Goal: Transaction & Acquisition: Book appointment/travel/reservation

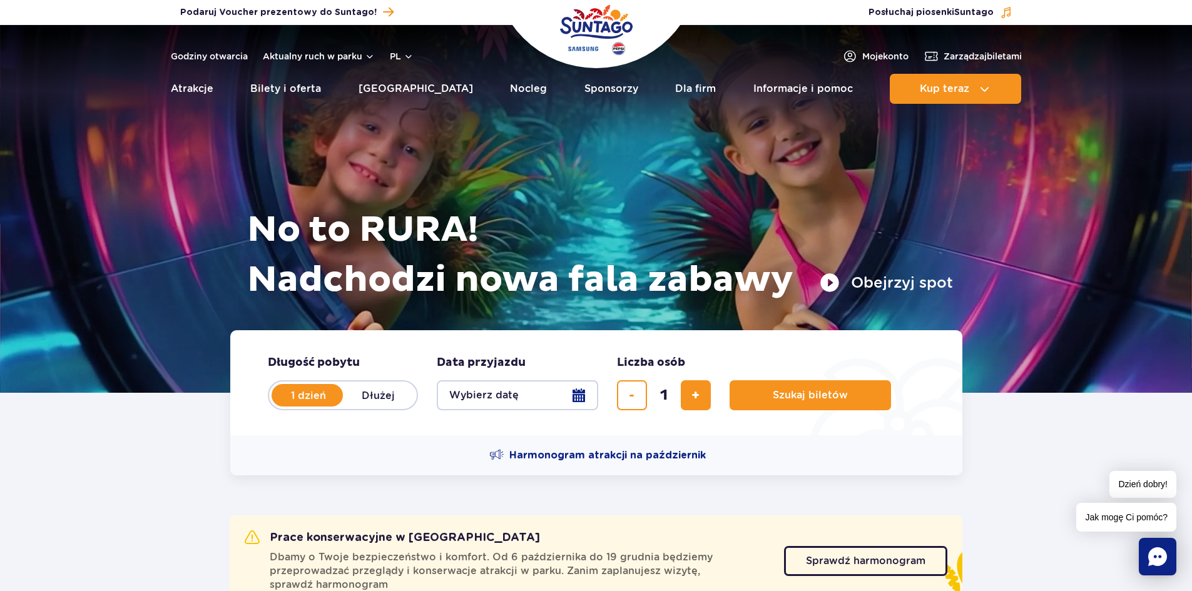
click at [528, 399] on button "Wybierz datę" at bounding box center [517, 395] width 161 height 30
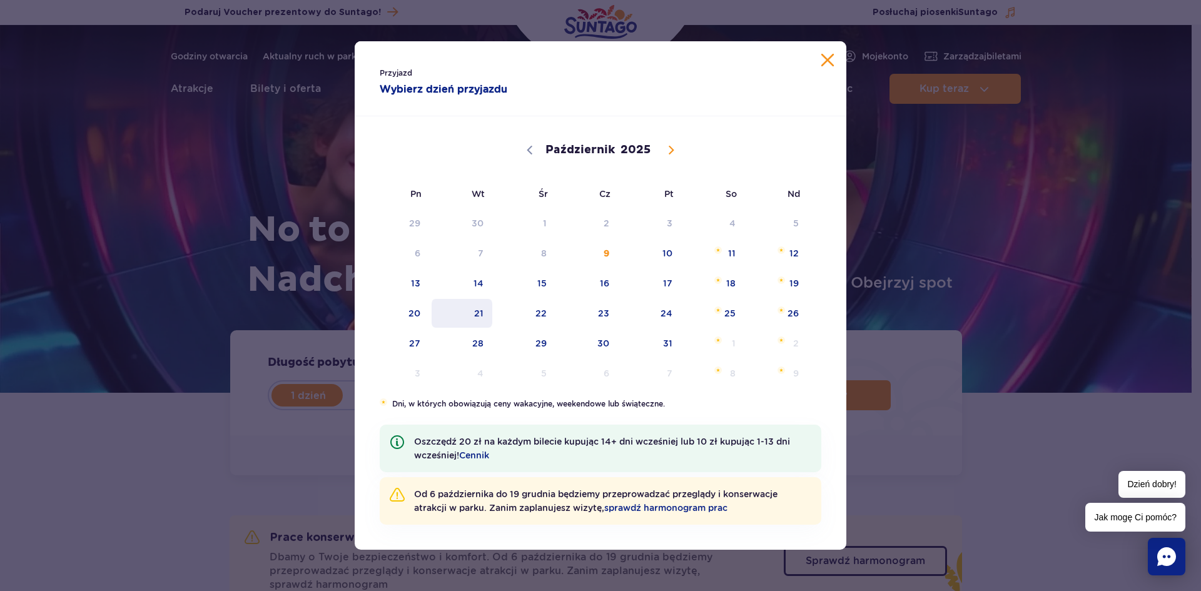
click at [491, 327] on span "21" at bounding box center [462, 313] width 63 height 29
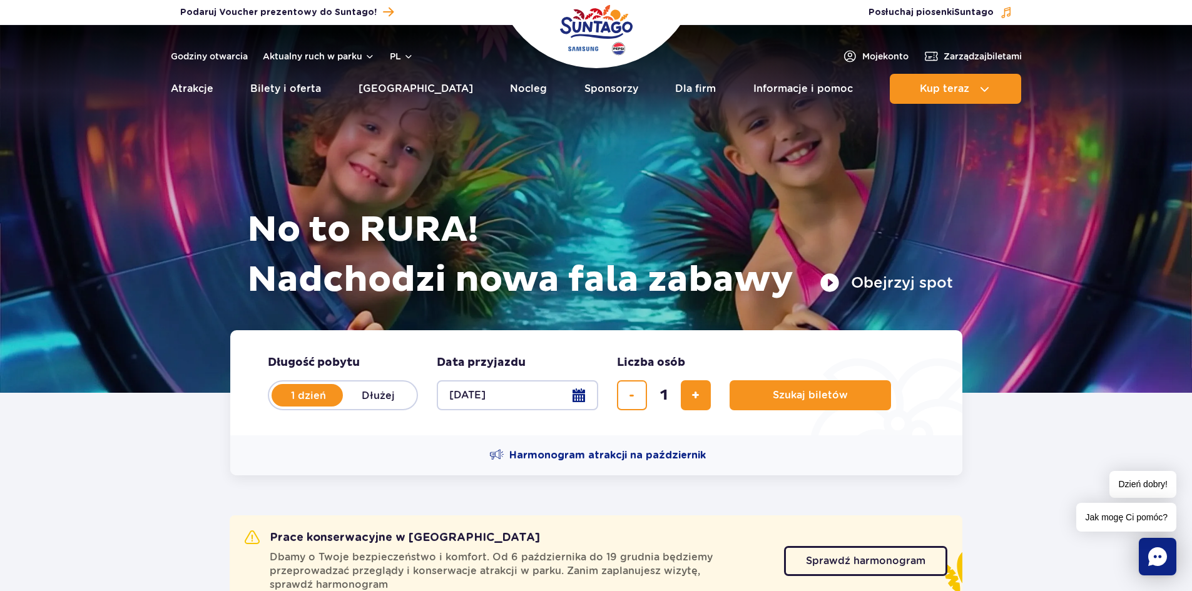
click at [533, 389] on button "[DATE]" at bounding box center [517, 395] width 161 height 30
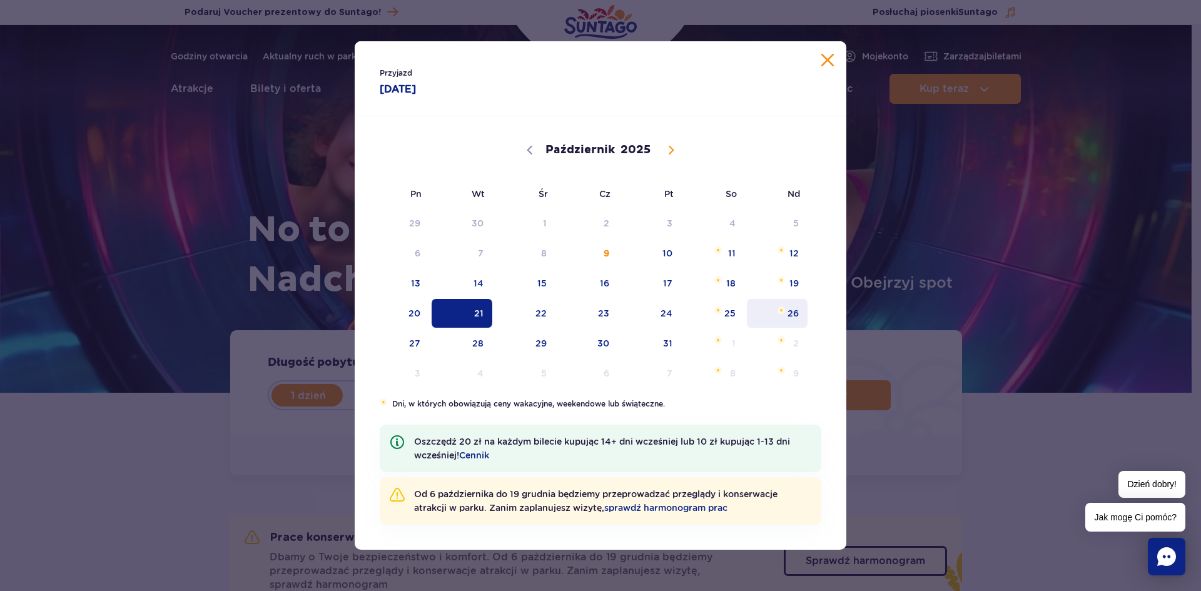
click at [798, 311] on span "26" at bounding box center [777, 313] width 63 height 29
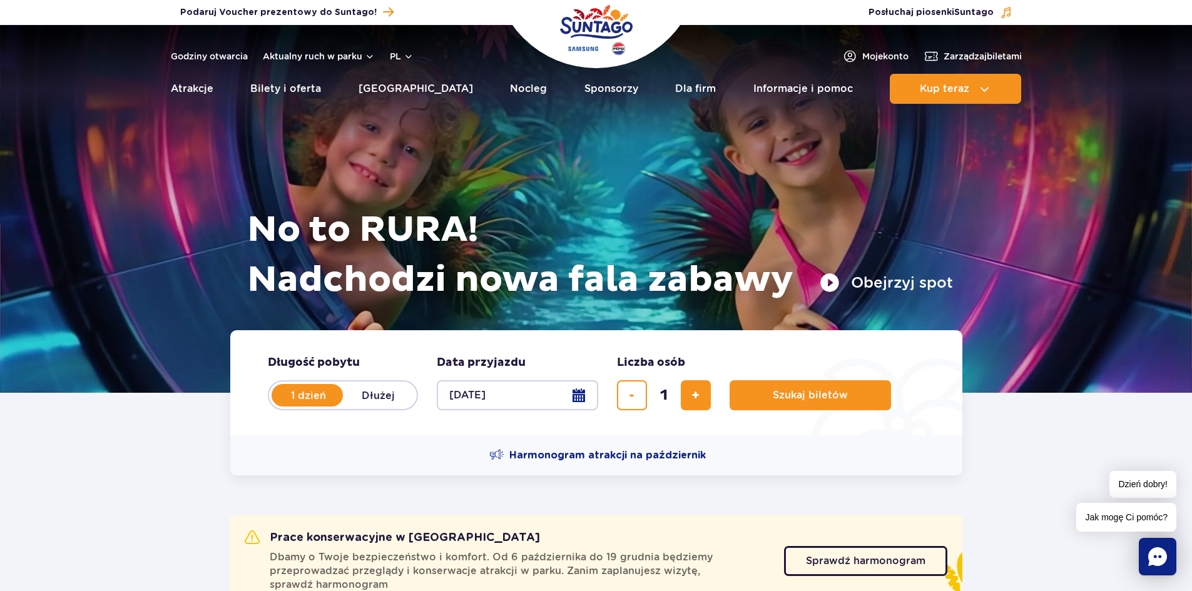
click at [519, 398] on button "[DATE]" at bounding box center [517, 395] width 161 height 30
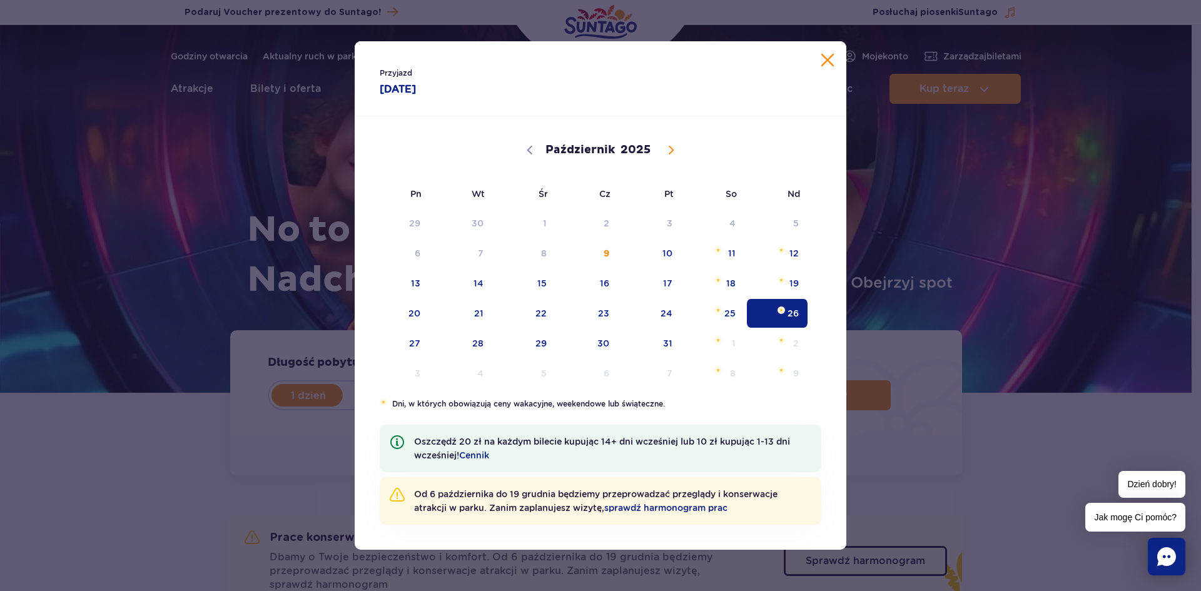
click at [274, 223] on div "Przyjazd [DATE] [DATE] Październik Listopad [DATE] Pn Wt Śr Cz Pt So Nd 29 30 1…" at bounding box center [600, 295] width 1201 height 591
click at [830, 48] on div "Przyjazd [DATE]" at bounding box center [601, 78] width 492 height 75
click at [830, 53] on div "Przyjazd [DATE]" at bounding box center [601, 78] width 492 height 75
click at [481, 336] on span "28" at bounding box center [462, 343] width 63 height 29
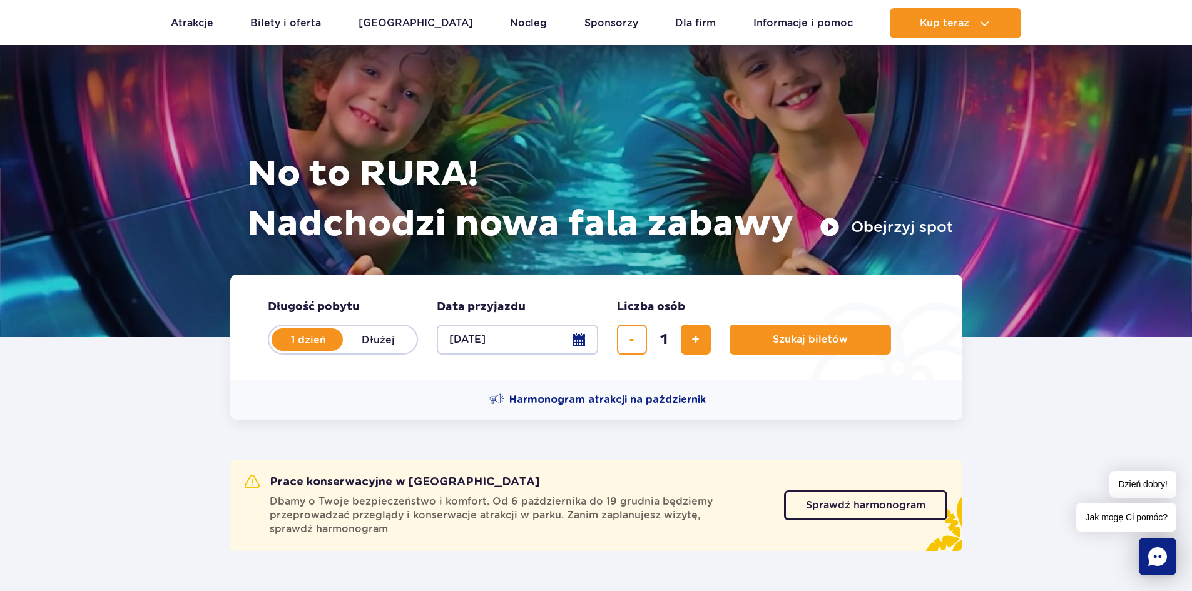
scroll to position [63, 0]
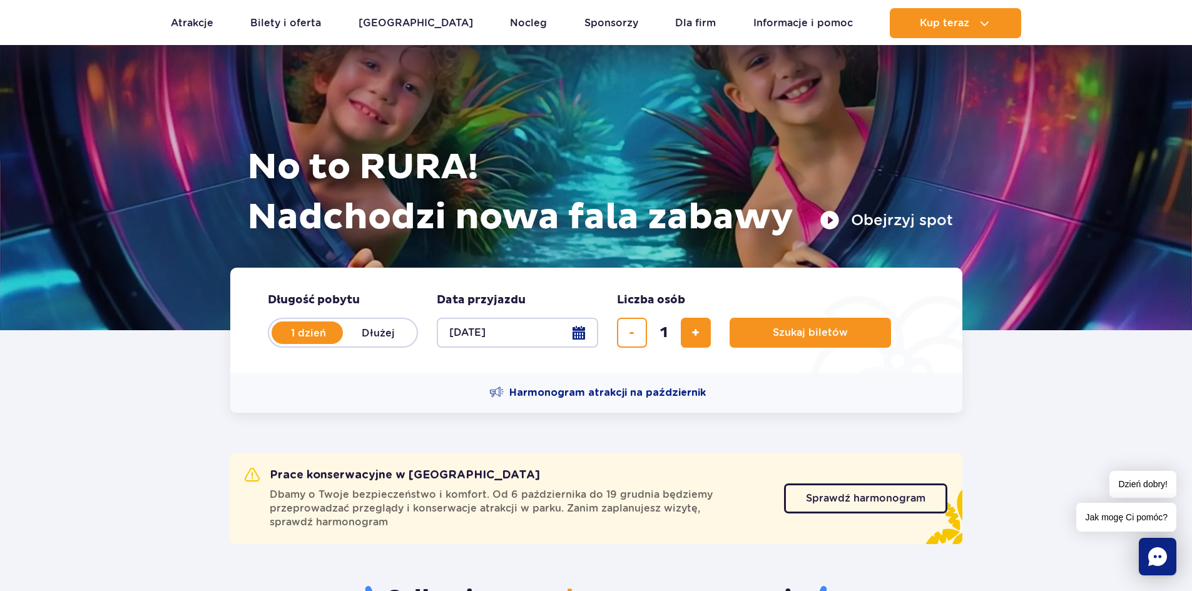
click at [394, 330] on label "Dłużej" at bounding box center [378, 333] width 71 height 26
click at [357, 344] on input "Dłużej" at bounding box center [350, 345] width 14 height 3
radio input "false"
radio input "true"
click at [512, 327] on button "Wybierz datę" at bounding box center [517, 333] width 161 height 30
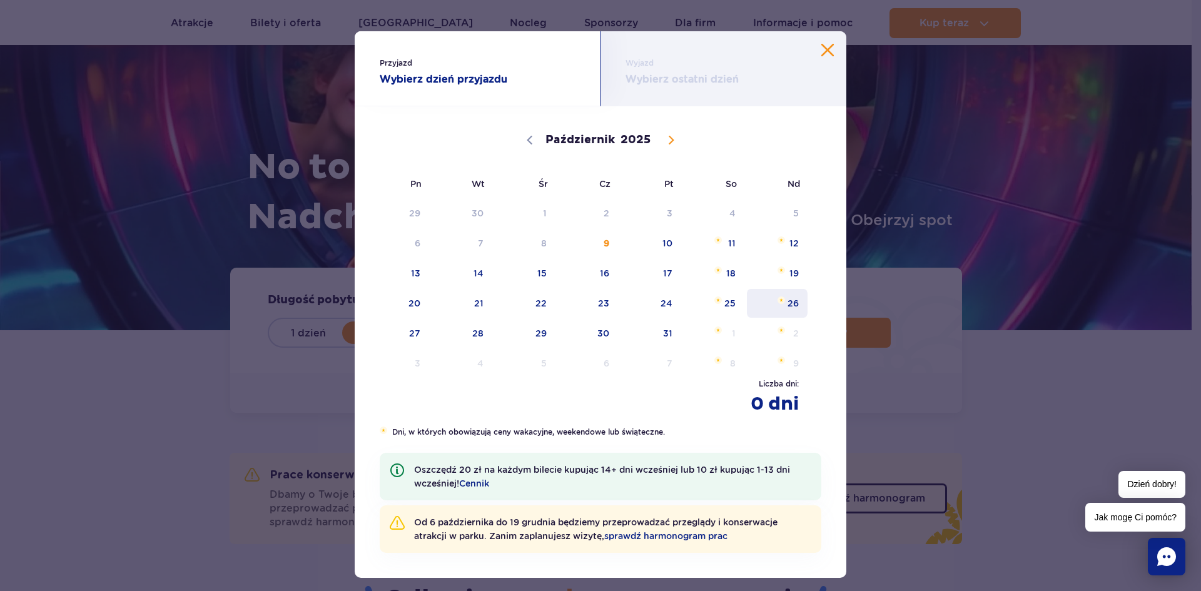
click at [778, 303] on span "Październik 26, 2025" at bounding box center [782, 301] width 8 height 8
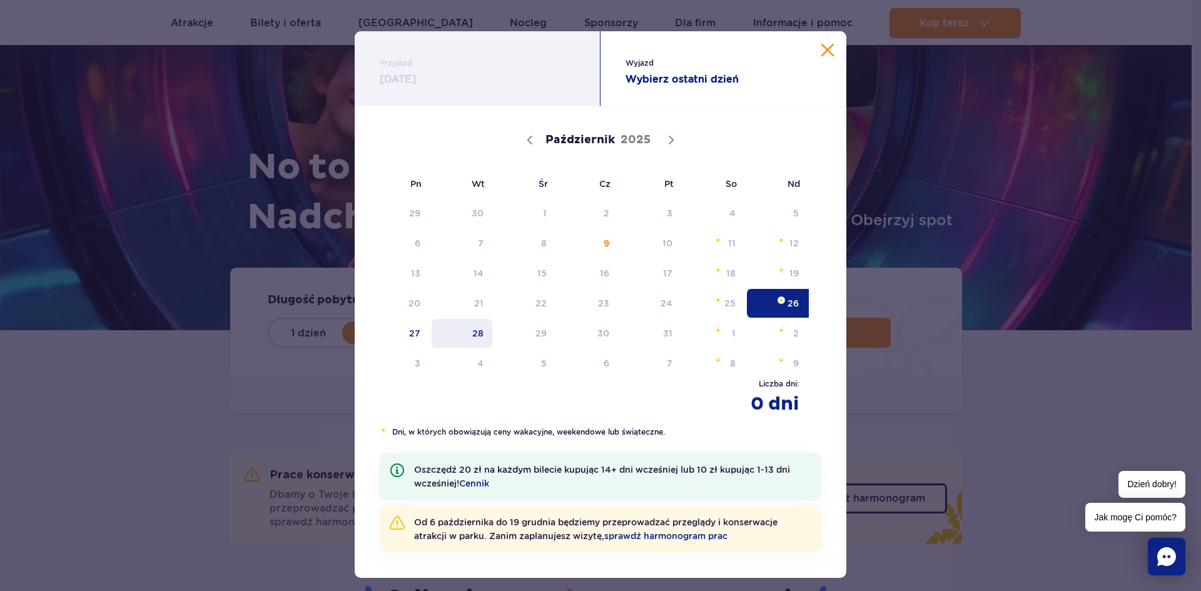
click at [484, 336] on span "28" at bounding box center [462, 333] width 63 height 29
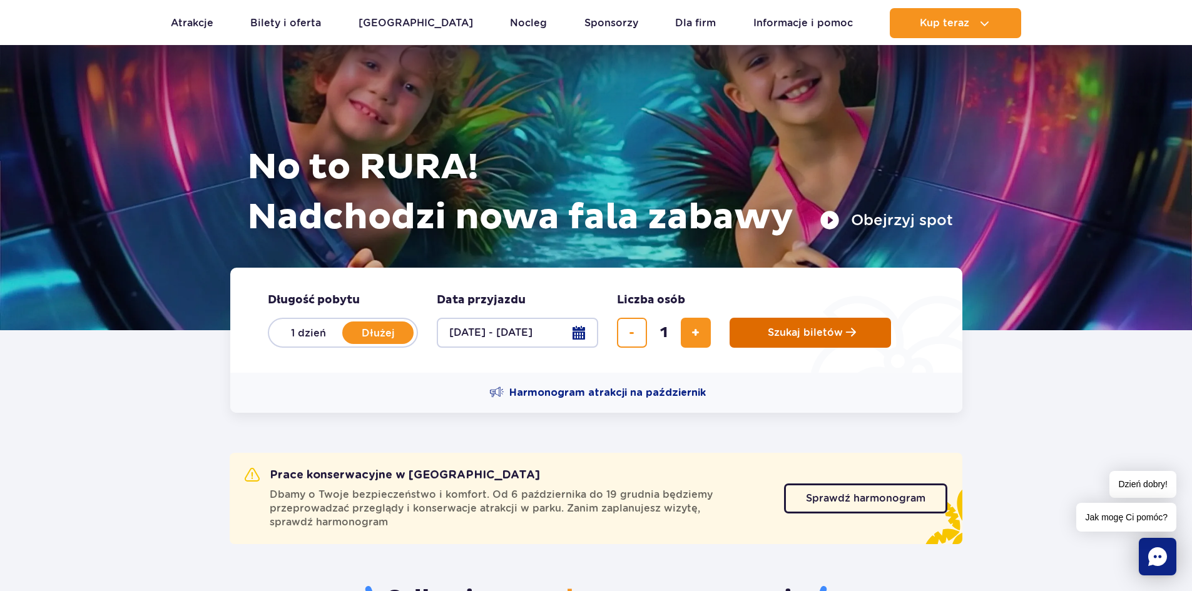
click at [753, 336] on button "Szukaj biletów" at bounding box center [810, 333] width 161 height 30
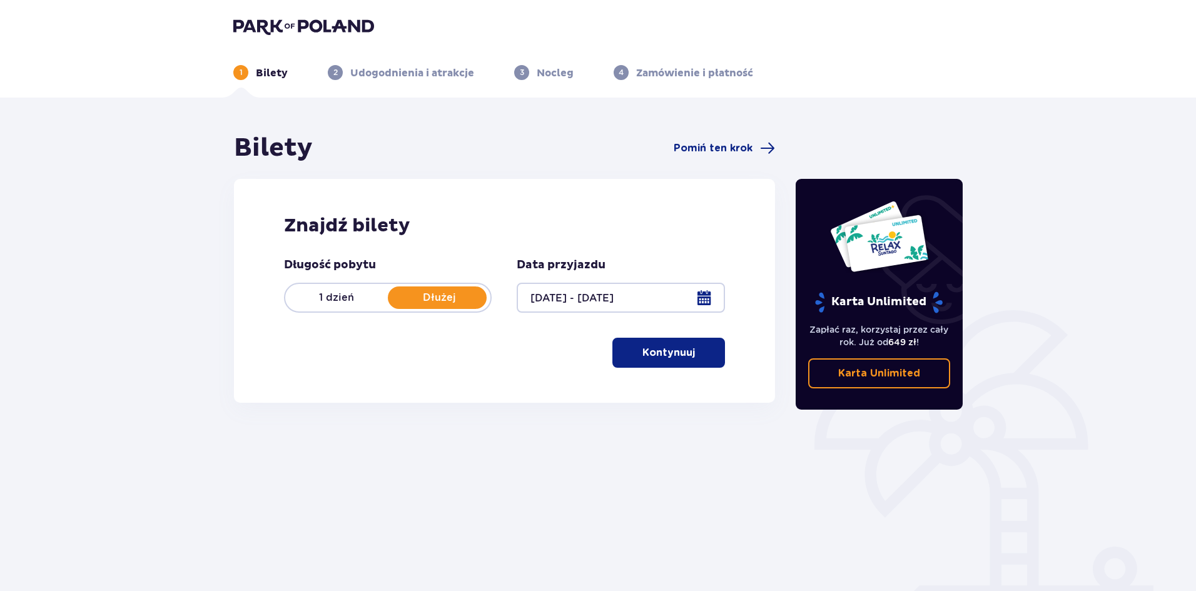
click at [691, 345] on span "button" at bounding box center [697, 352] width 15 height 15
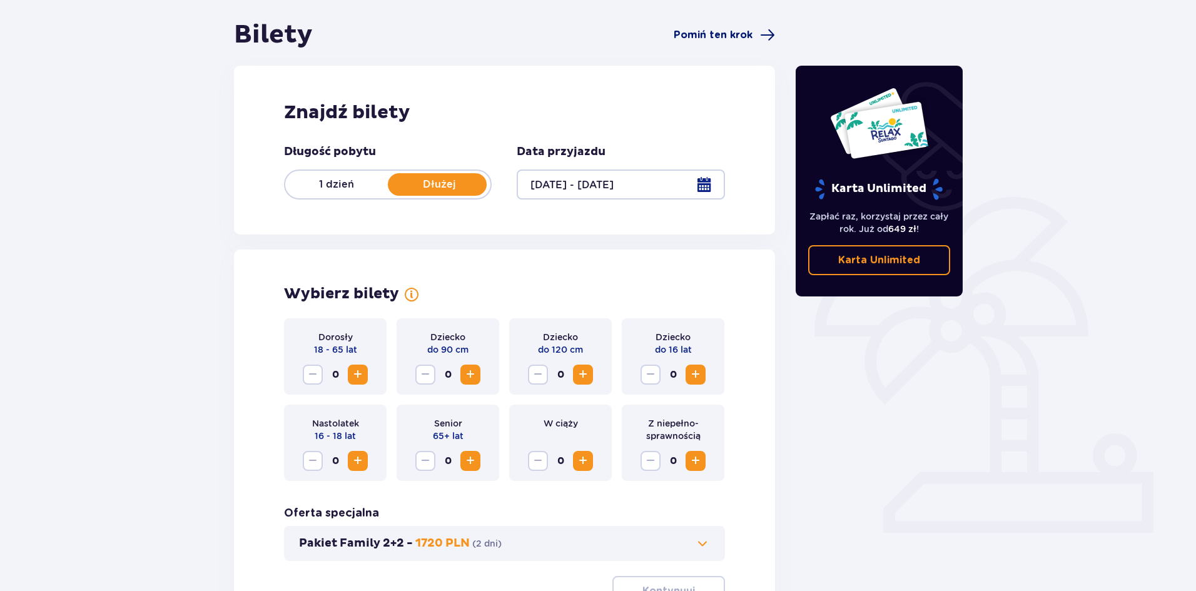
click at [723, 29] on span "Pomiń ten krok" at bounding box center [713, 35] width 79 height 14
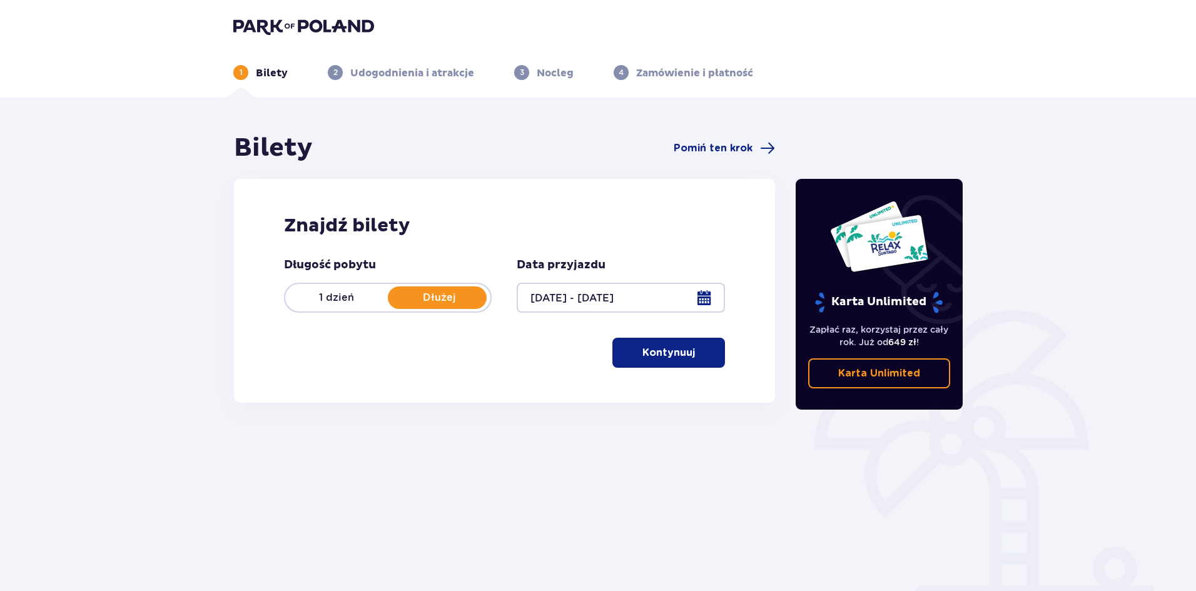
scroll to position [46, 0]
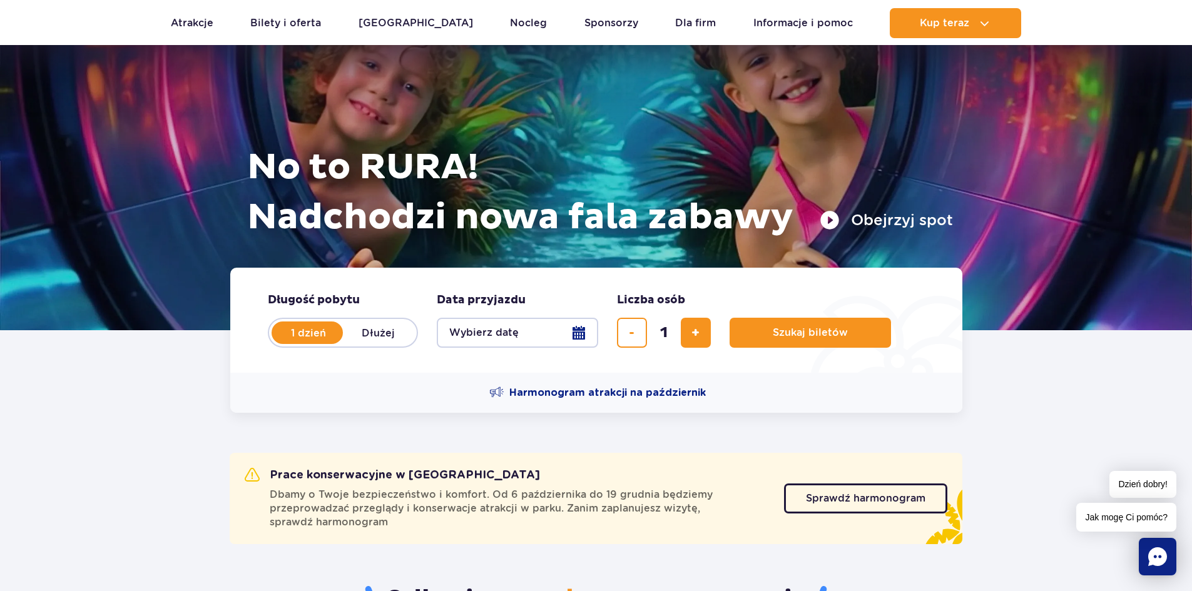
click at [638, 400] on div "Harmonogram atrakcji na październik" at bounding box center [596, 393] width 732 height 40
click at [409, 322] on label "Dłużej" at bounding box center [378, 333] width 71 height 26
click at [357, 344] on input "Dłużej" at bounding box center [350, 345] width 14 height 3
radio input "false"
radio input "true"
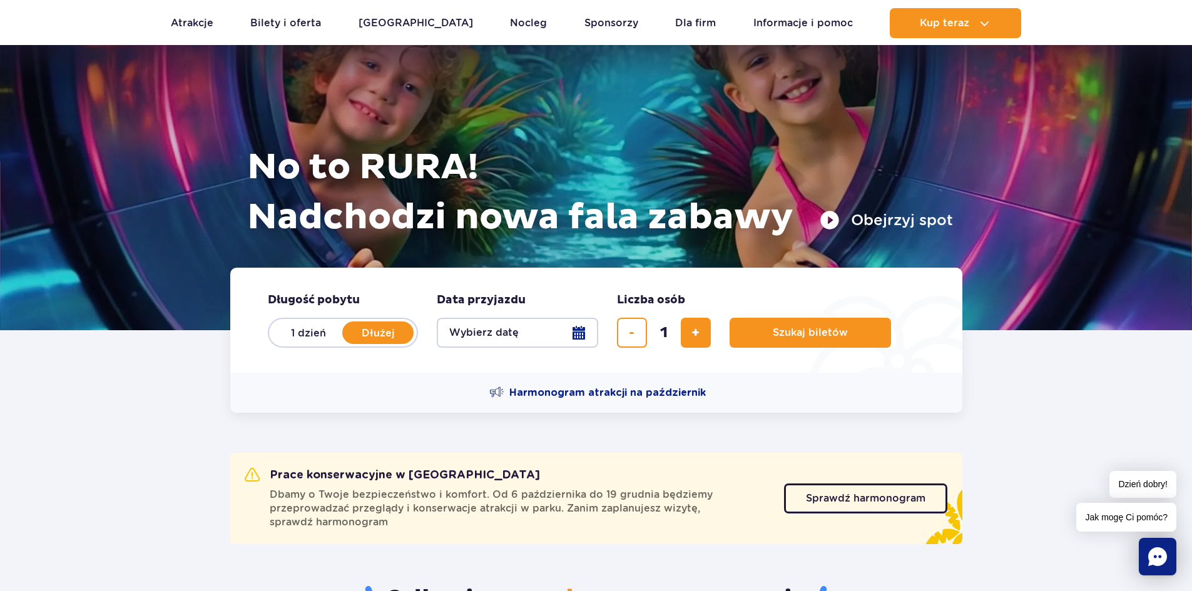
click at [492, 331] on button "Wybierz datę" at bounding box center [517, 333] width 161 height 30
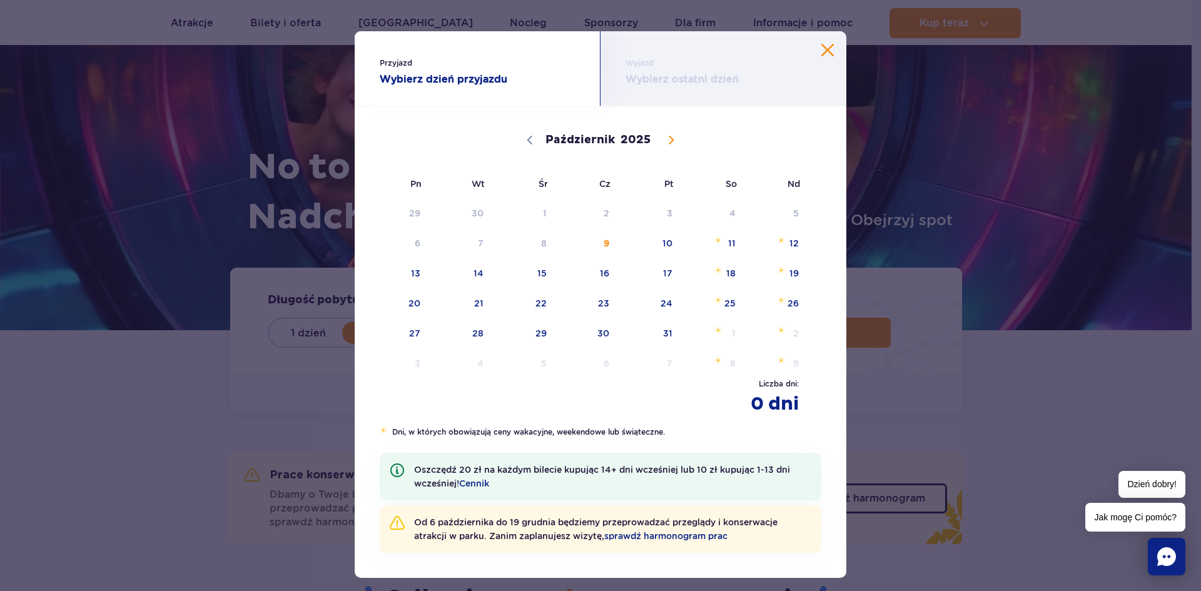
click at [670, 80] on strong "Wybierz ostatni dzień" at bounding box center [724, 79] width 196 height 15
drag, startPoint x: 668, startPoint y: 126, endPoint x: 663, endPoint y: 133, distance: 8.2
click at [666, 128] on div "Październik Listopad Grudzień 2025" at bounding box center [601, 139] width 442 height 62
click at [663, 133] on span at bounding box center [671, 140] width 21 height 21
click at [663, 134] on span at bounding box center [671, 140] width 21 height 21
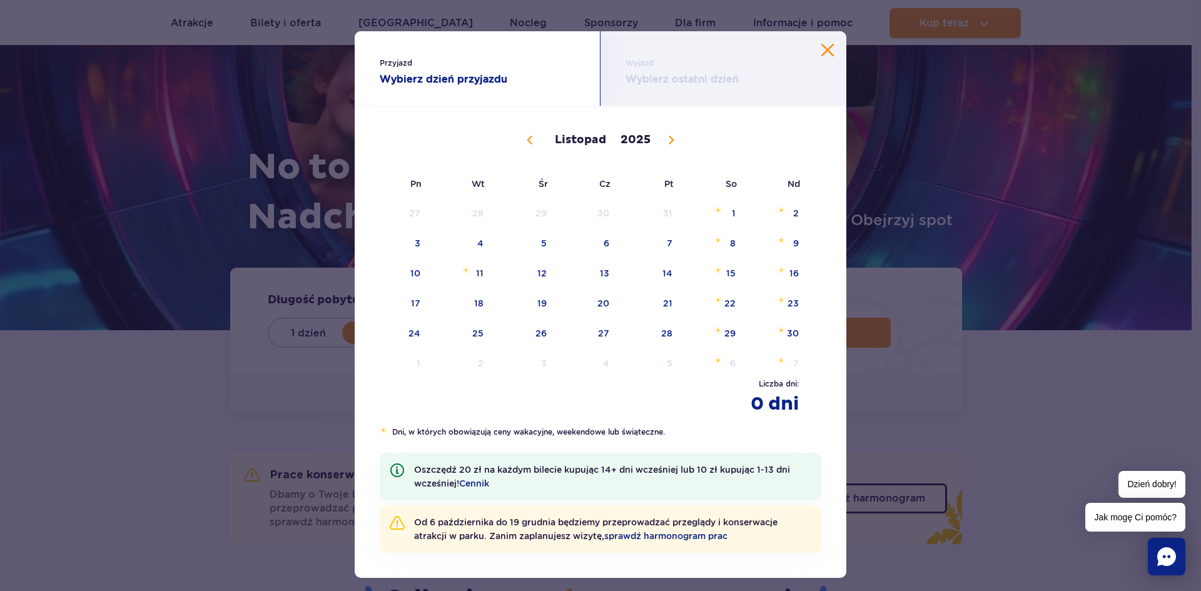
select select "11"
click at [772, 306] on span "28" at bounding box center [777, 303] width 63 height 29
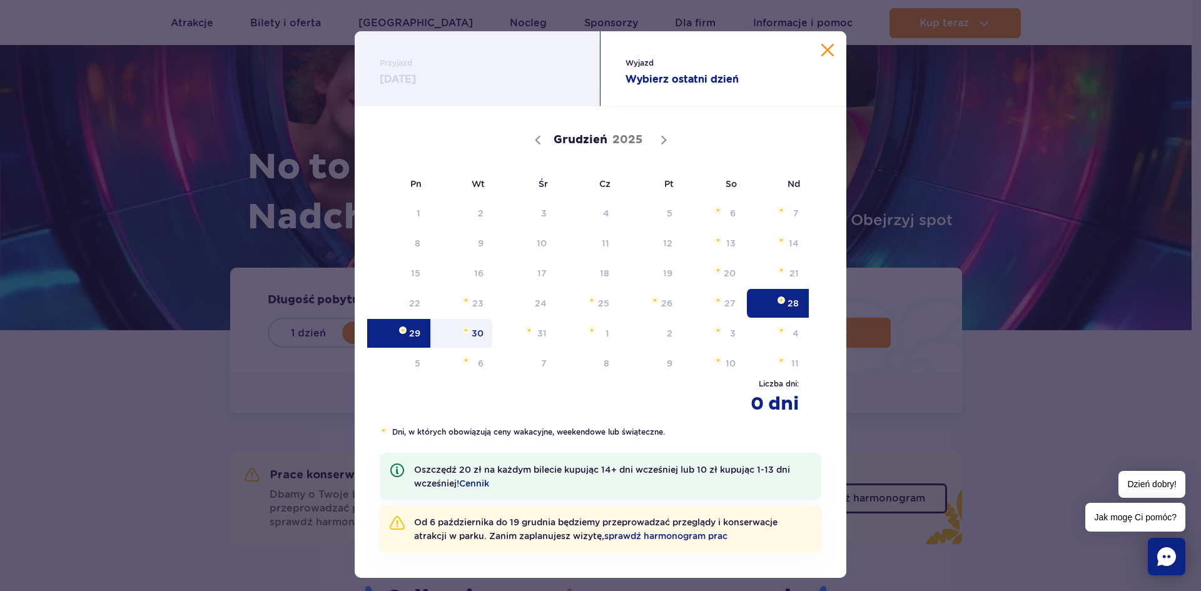
click at [481, 347] on span "30" at bounding box center [462, 333] width 63 height 29
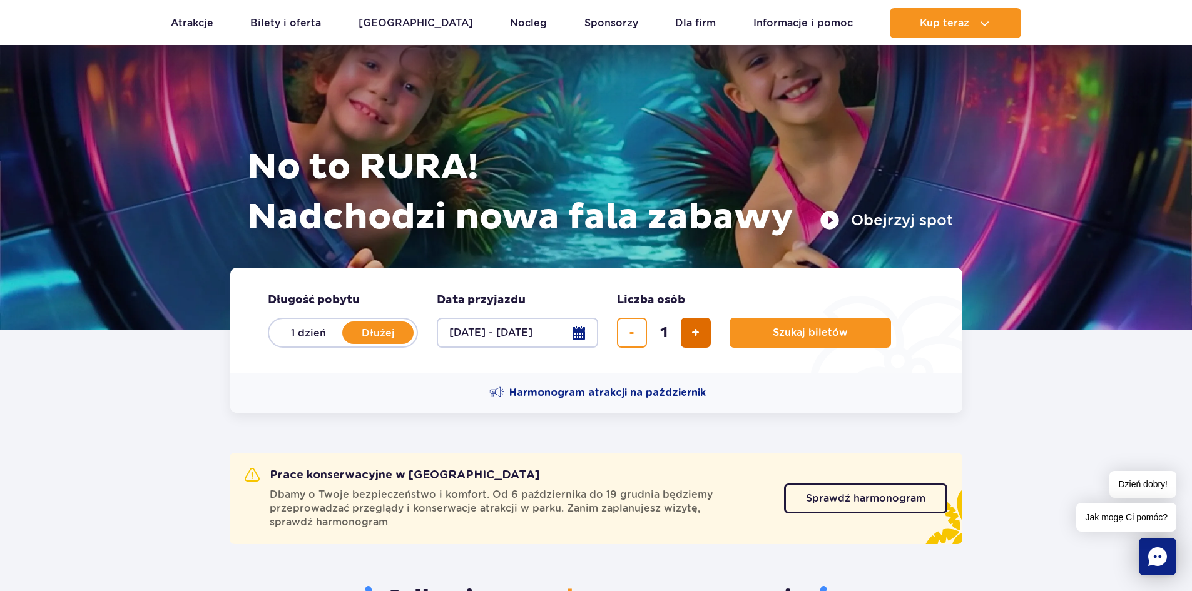
click at [704, 330] on button "dodaj bilet" at bounding box center [696, 333] width 30 height 30
type input "2"
click at [768, 330] on span "Szukaj biletów" at bounding box center [805, 332] width 75 height 11
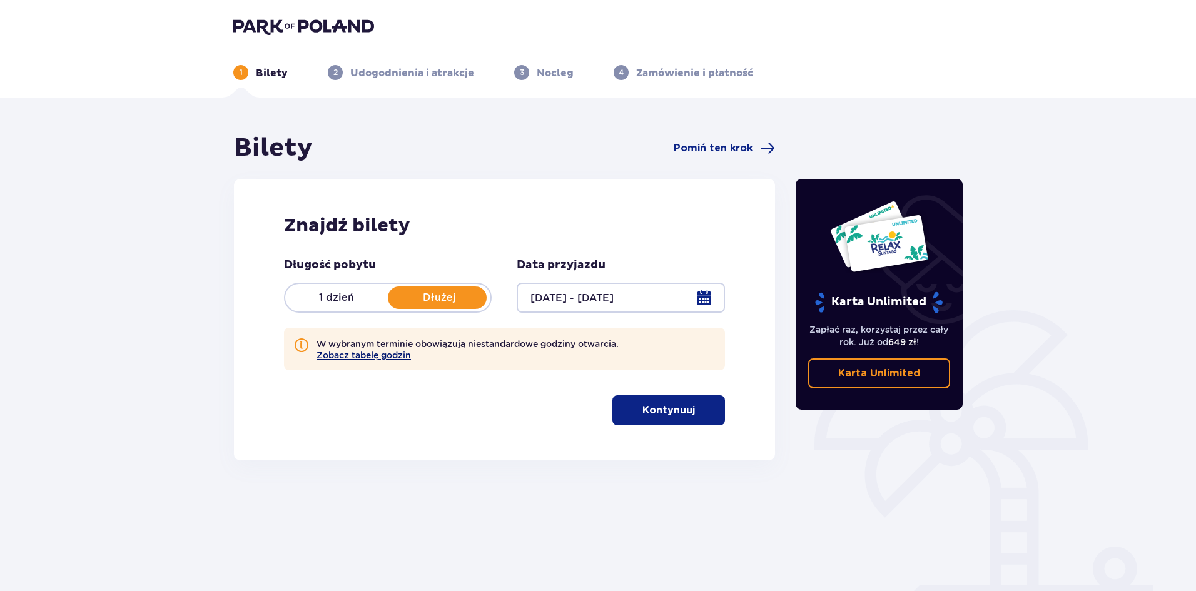
click at [406, 358] on button "Zobacz tabelę godzin" at bounding box center [364, 355] width 94 height 10
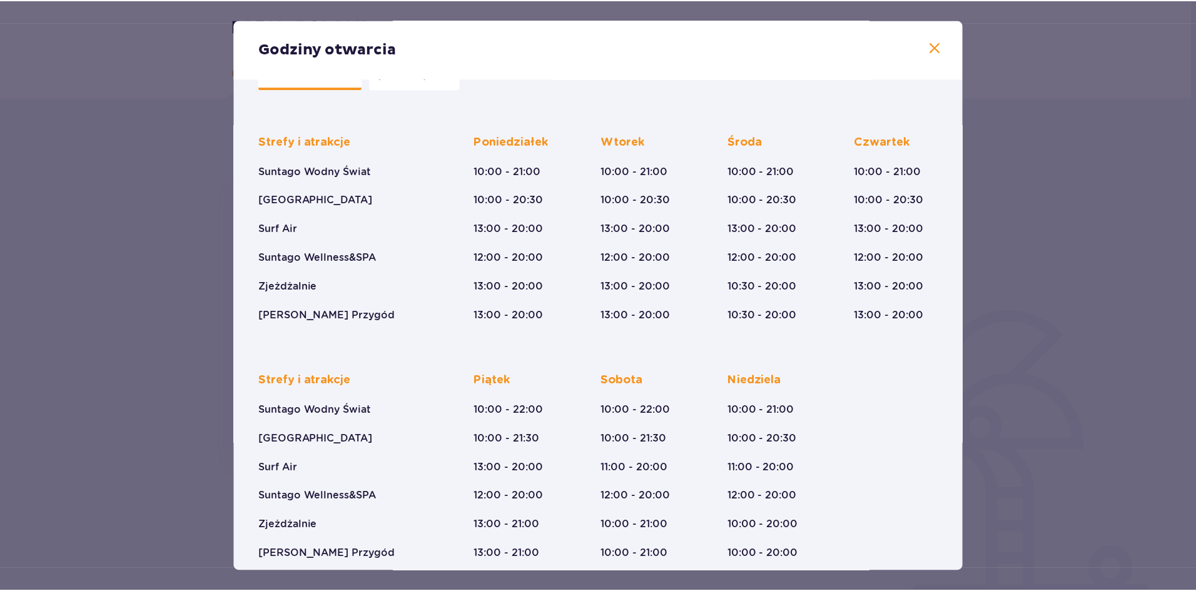
scroll to position [63, 0]
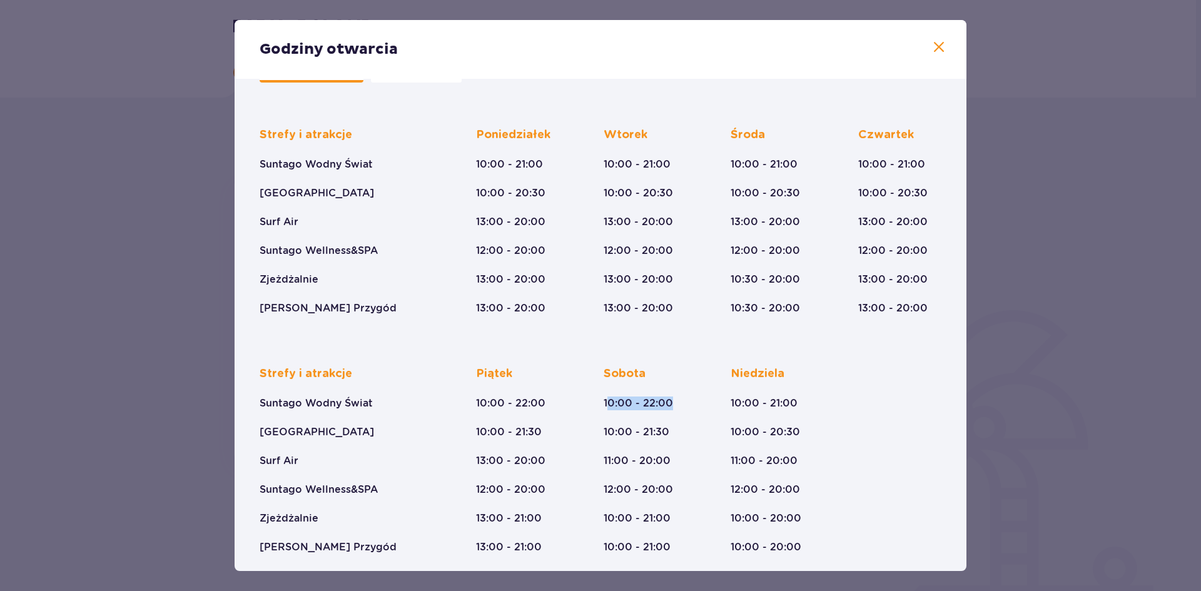
drag, startPoint x: 609, startPoint y: 395, endPoint x: 695, endPoint y: 395, distance: 85.7
click at [688, 397] on div "Strefy i atrakcje Suntago Wodny Świat Crocodile Island Surf Air Suntago Wellnes…" at bounding box center [601, 451] width 682 height 208
click at [871, 367] on div "Strefy i atrakcje Suntago Wodny Świat Crocodile Island Surf Air Suntago Wellnes…" at bounding box center [601, 451] width 682 height 208
drag, startPoint x: 722, startPoint y: 397, endPoint x: 820, endPoint y: 387, distance: 98.2
click at [817, 387] on div "Strefy i atrakcje Suntago Wodny Świat Crocodile Island Surf Air Suntago Wellnes…" at bounding box center [601, 451] width 682 height 208
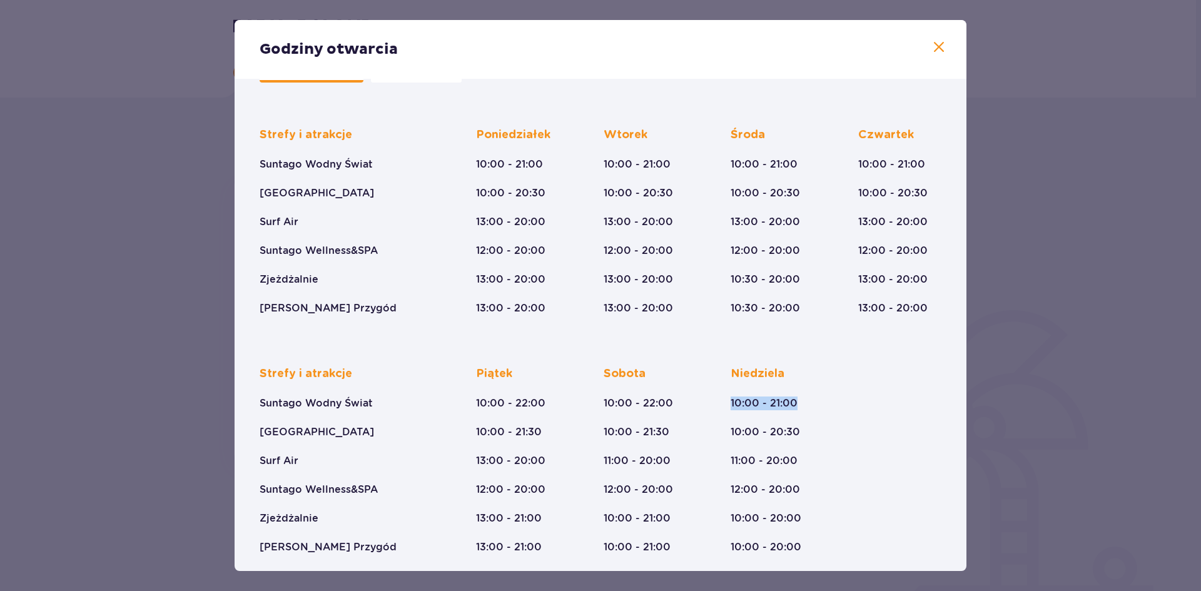
click at [934, 376] on div "Strefy i atrakcje Suntago Wodny Świat Crocodile Island Surf Air Suntago Wellnes…" at bounding box center [601, 451] width 682 height 208
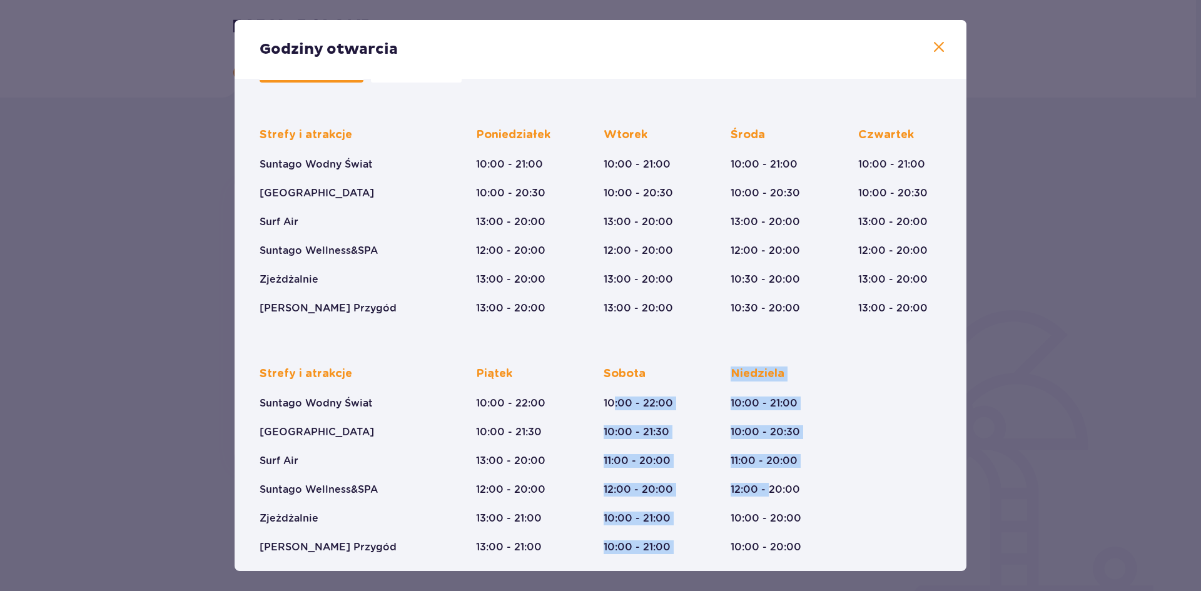
drag, startPoint x: 611, startPoint y: 414, endPoint x: 862, endPoint y: 500, distance: 265.4
click at [783, 485] on div "Strefy i atrakcje Suntago Wodny Świat Crocodile Island Surf Air Suntago Wellnes…" at bounding box center [601, 451] width 682 height 208
click at [889, 395] on div "Strefy i atrakcje Suntago Wodny Świat Crocodile Island Surf Air Suntago Wellnes…" at bounding box center [601, 451] width 682 height 208
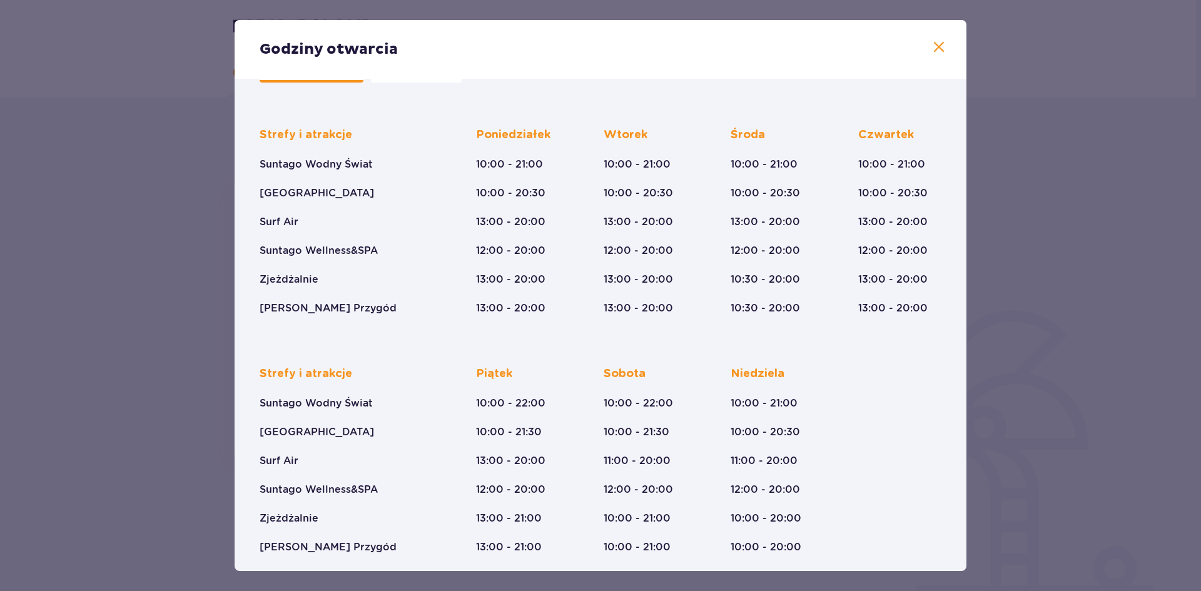
click at [940, 41] on span at bounding box center [939, 47] width 15 height 15
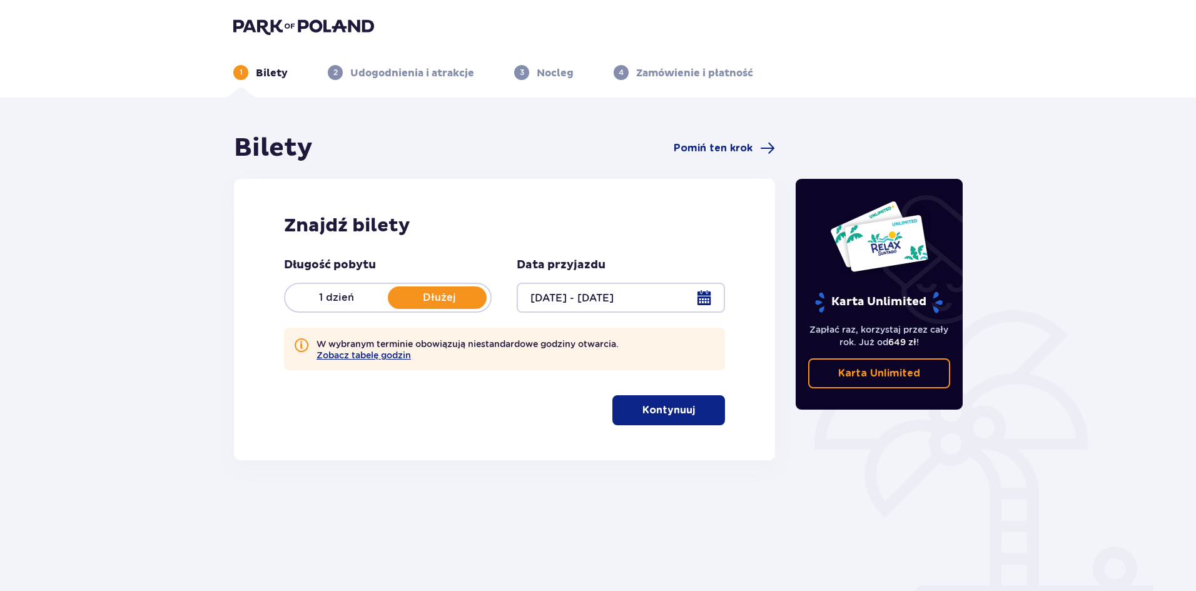
click at [343, 74] on div "2 Udogodnienia i atrakcje" at bounding box center [401, 72] width 146 height 15
drag, startPoint x: 330, startPoint y: 77, endPoint x: 390, endPoint y: 74, distance: 60.1
click at [330, 76] on span "2" at bounding box center [335, 72] width 15 height 15
click at [522, 71] on p "3" at bounding box center [522, 72] width 4 height 11
click at [620, 61] on div "1 Bilety 2 Udogodnienia i atrakcje 3 Nocleg 4 Zamówienie i płatność" at bounding box center [598, 57] width 750 height 45
